Goal: Check status

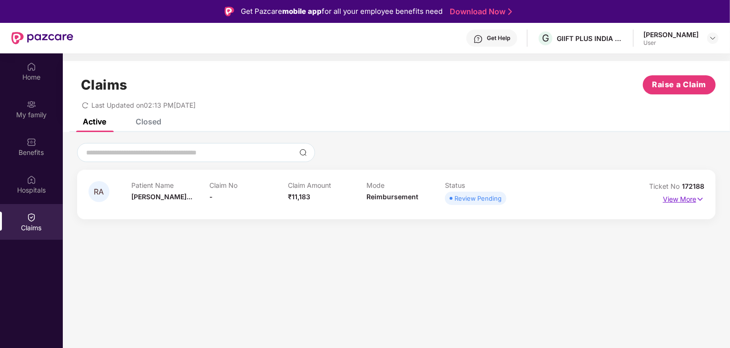
click at [693, 197] on p "View More" at bounding box center [683, 197] width 41 height 13
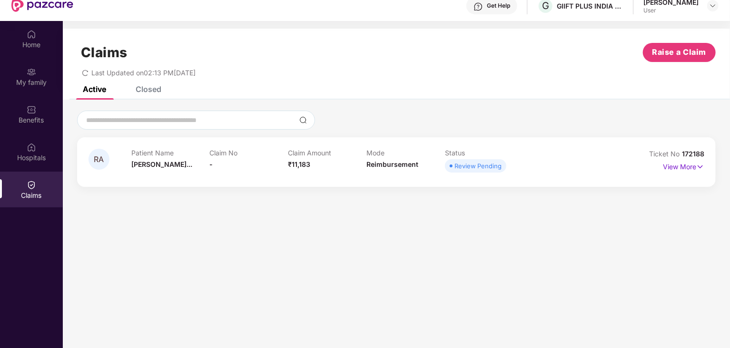
scroll to position [53, 0]
